Goal: Check status: Check status

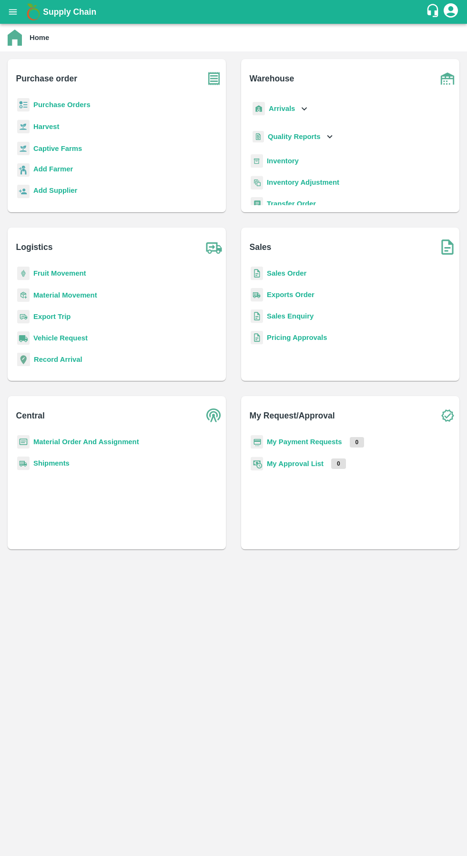
click at [280, 137] on b "Quality Reports" at bounding box center [294, 137] width 53 height 8
click at [302, 109] on icon at bounding box center [304, 108] width 10 height 10
click at [299, 152] on span "DC Arrivals" at bounding box center [293, 152] width 35 height 10
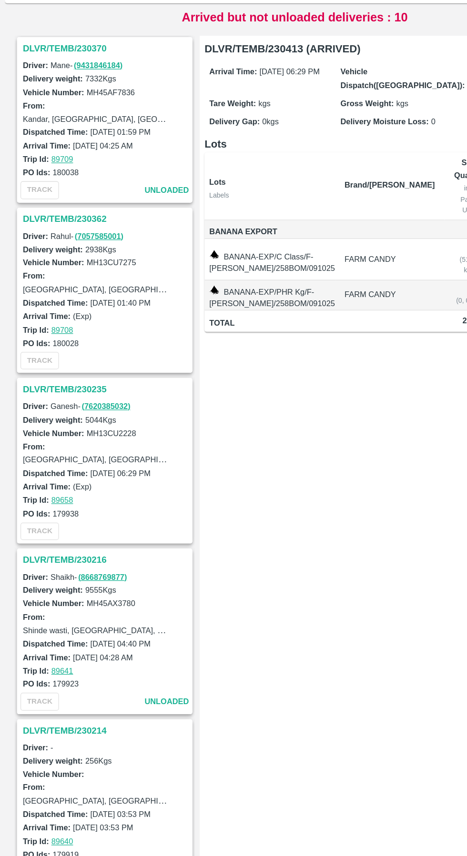
scroll to position [2573, 0]
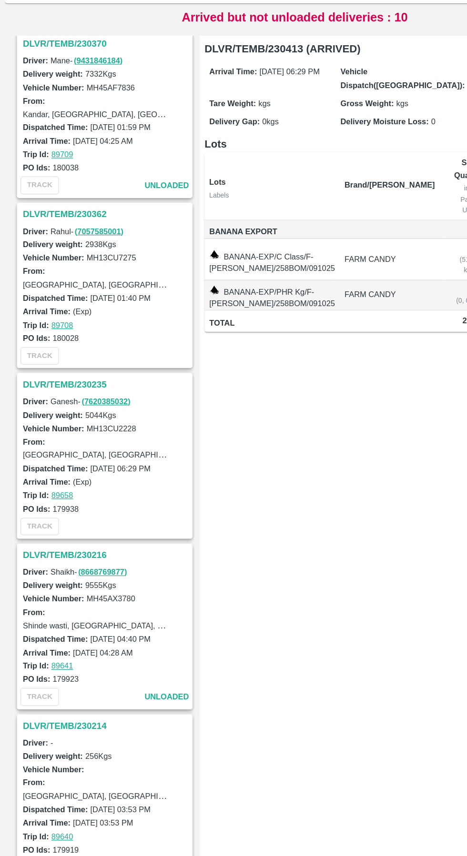
click at [63, 411] on h3 "DLVR/TEMB/230235" at bounding box center [84, 409] width 132 height 12
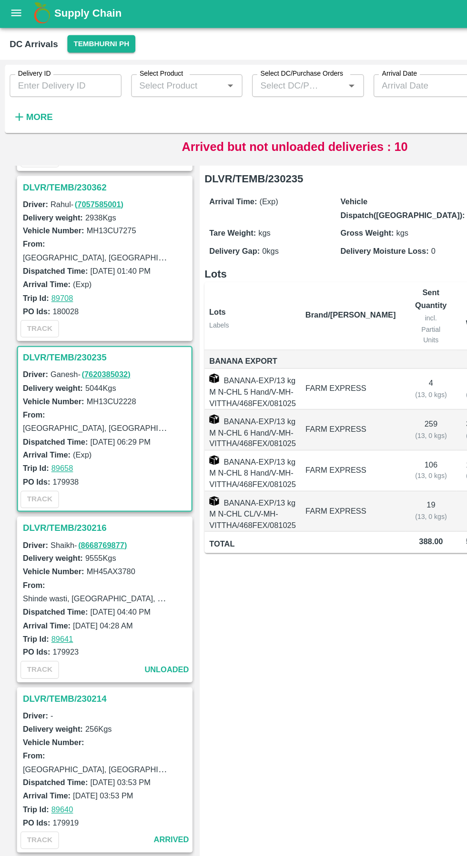
click at [64, 421] on h3 "DLVR/TEMB/230216" at bounding box center [84, 420] width 132 height 12
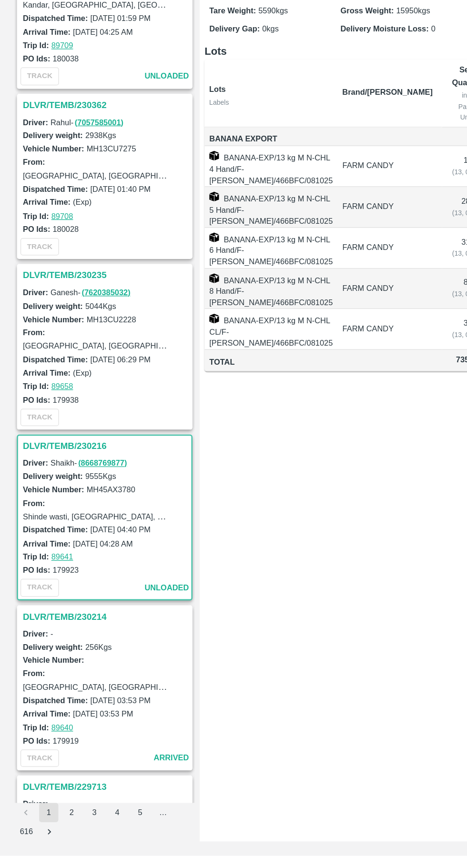
scroll to position [2580, 0]
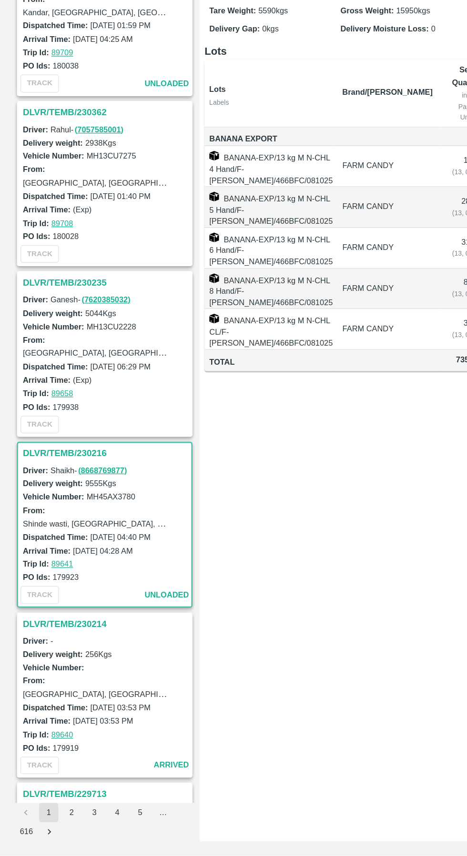
click at [50, 404] on h3 "DLVR/TEMB/230235" at bounding box center [84, 402] width 132 height 12
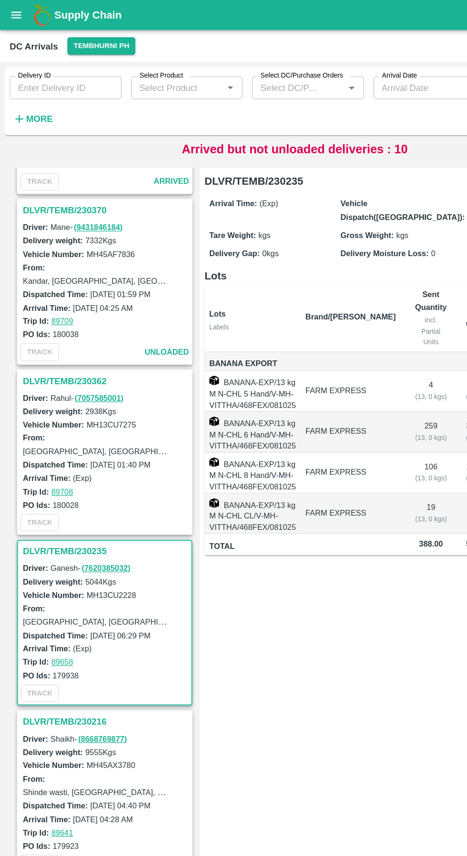
scroll to position [2530, 0]
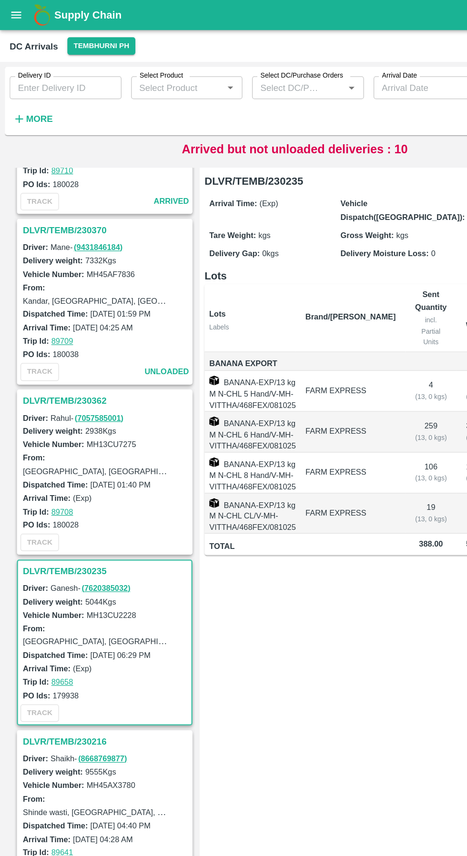
click at [60, 316] on h3 "DLVR/TEMB/230362" at bounding box center [84, 317] width 132 height 12
